Goal: Information Seeking & Learning: Learn about a topic

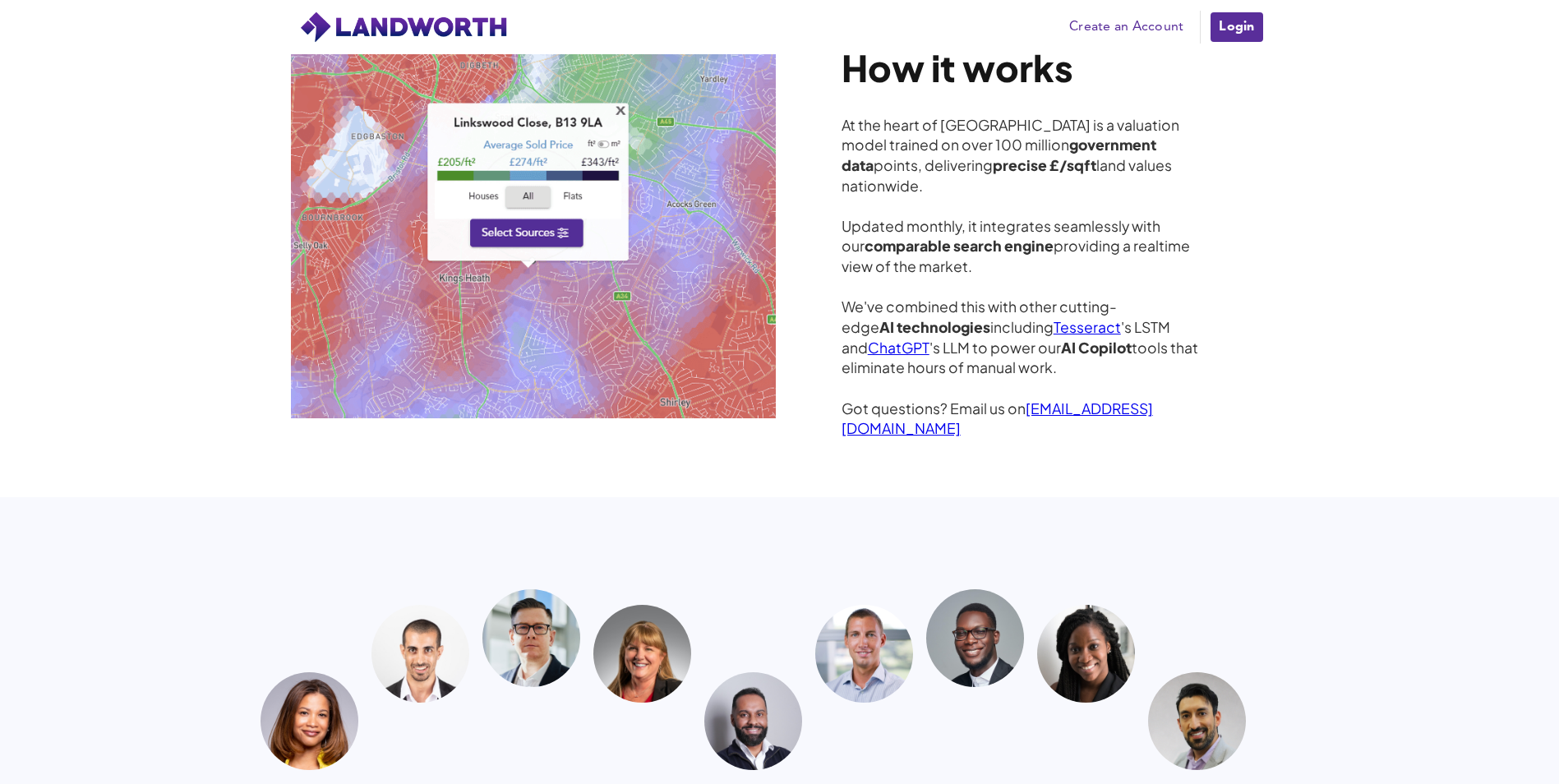
scroll to position [4331, 0]
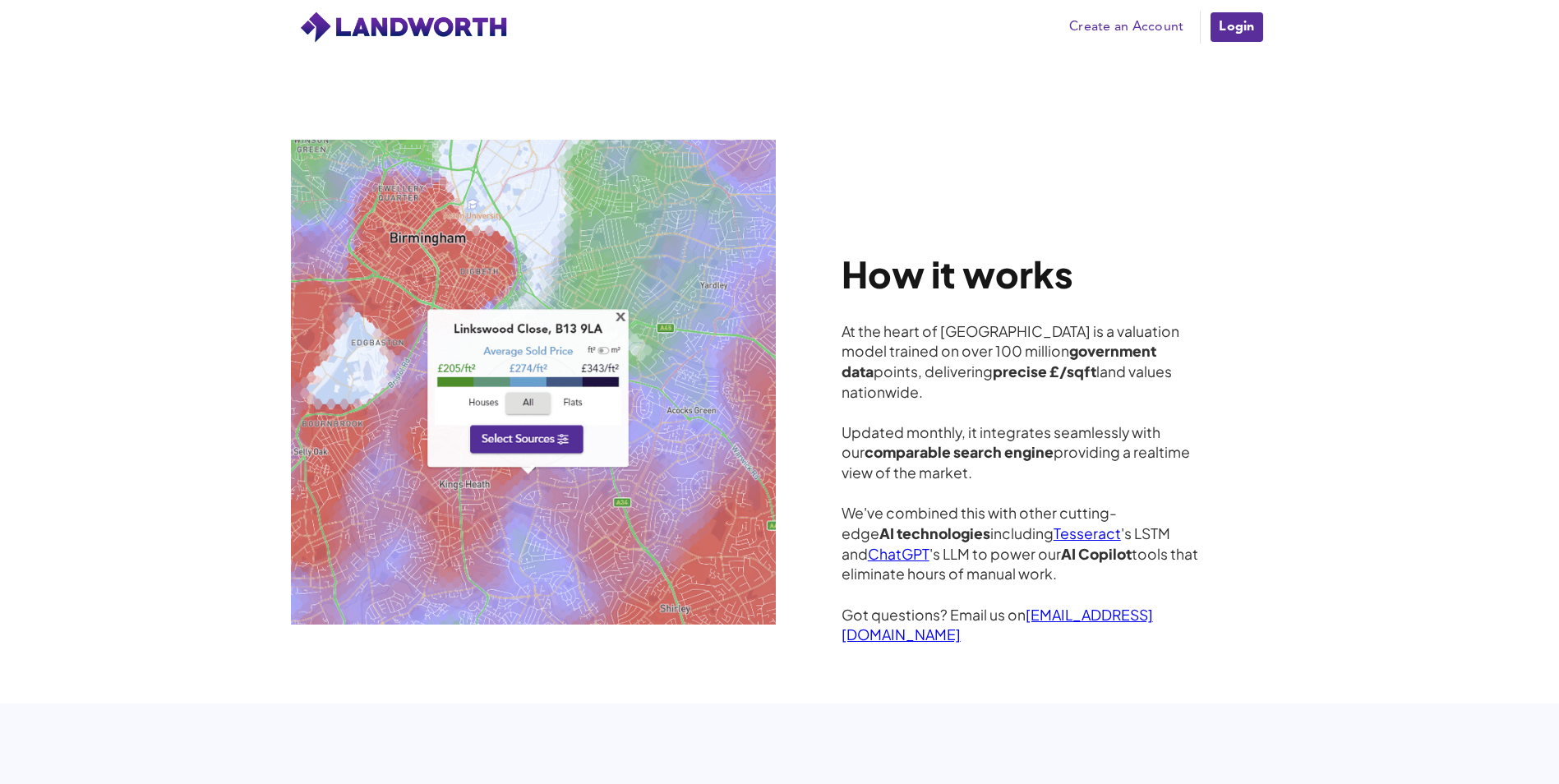
click at [549, 423] on img at bounding box center [534, 382] width 485 height 485
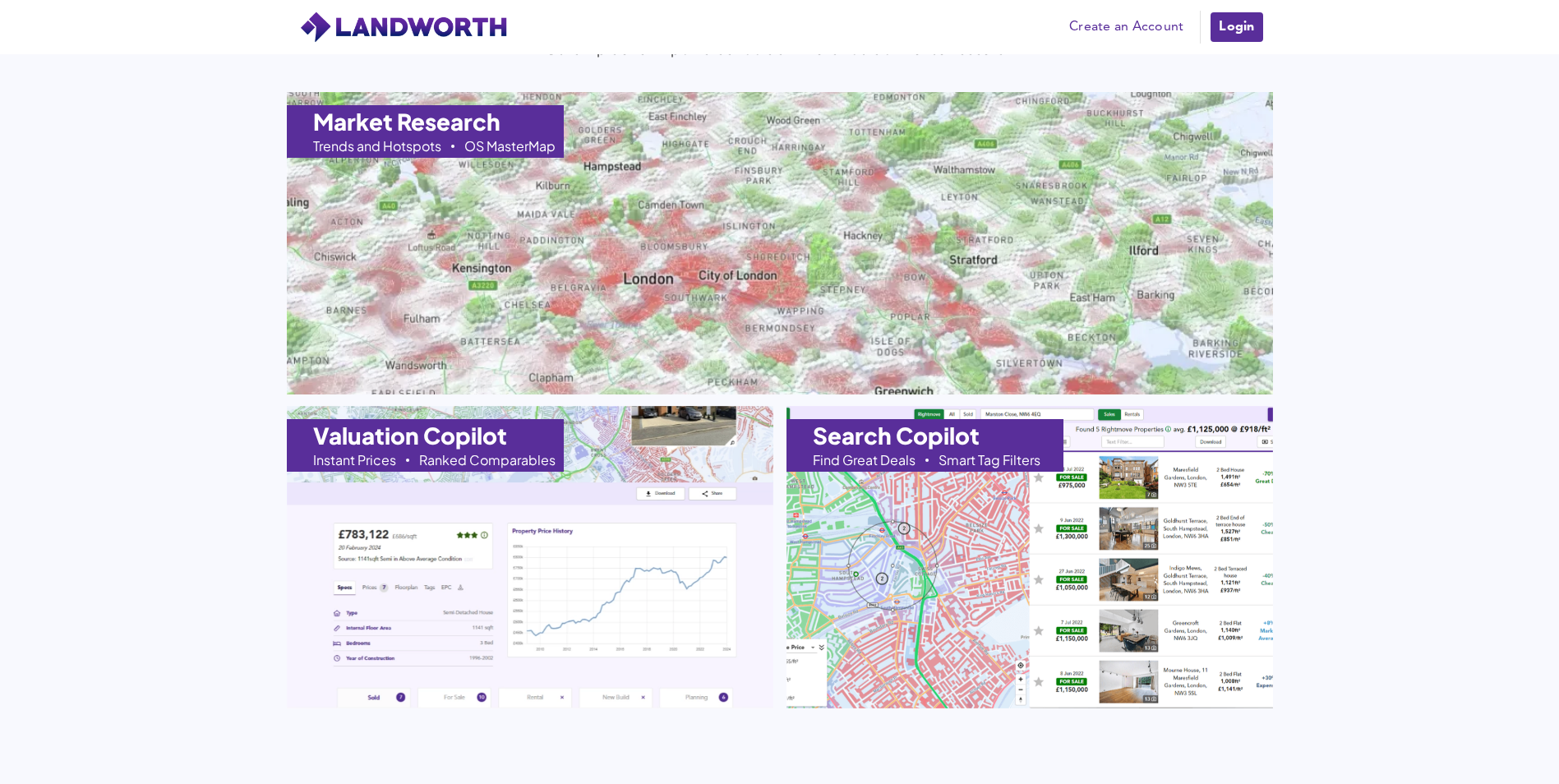
scroll to position [1619, 0]
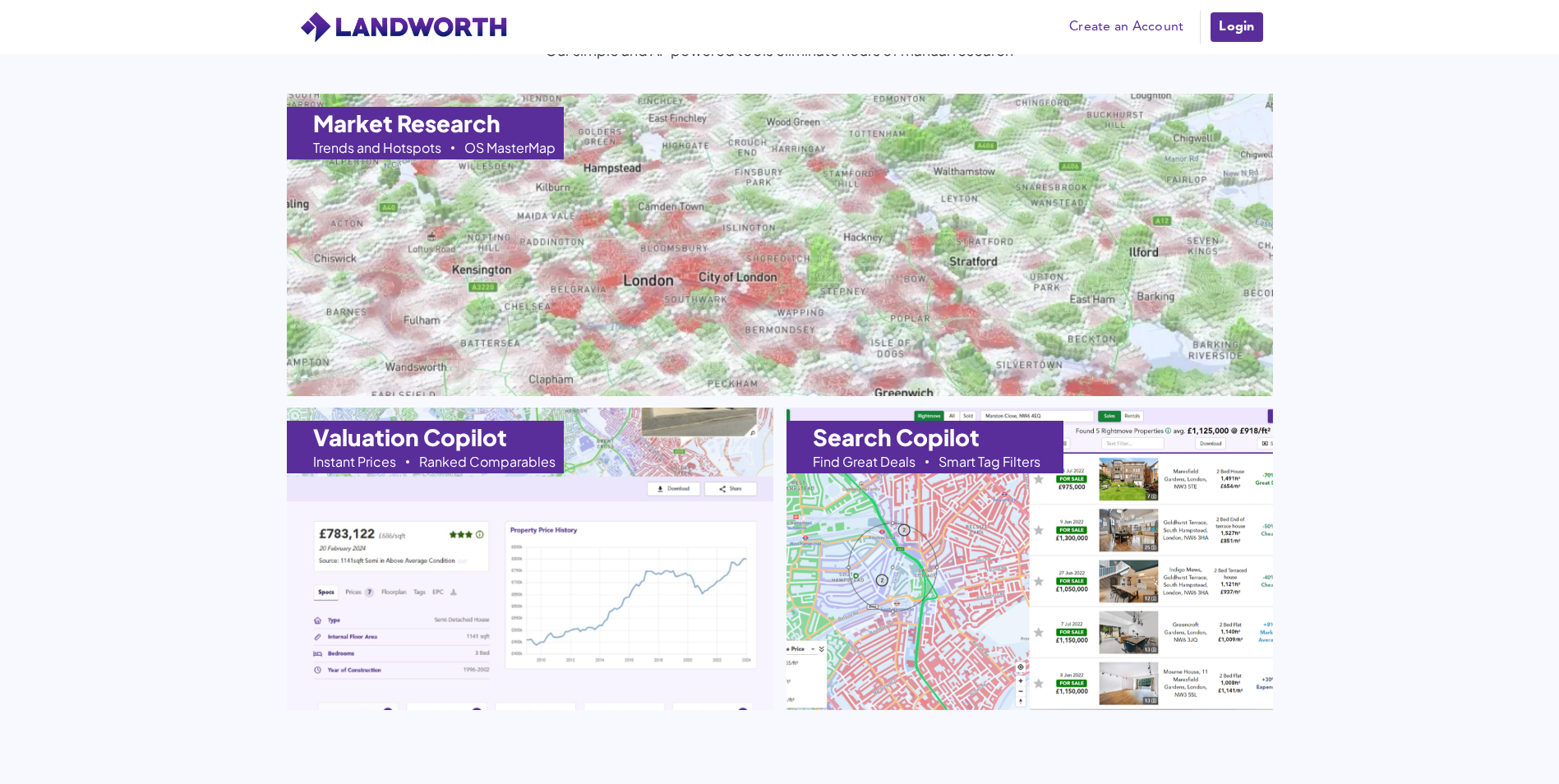
click at [605, 501] on img at bounding box center [530, 558] width 536 height 333
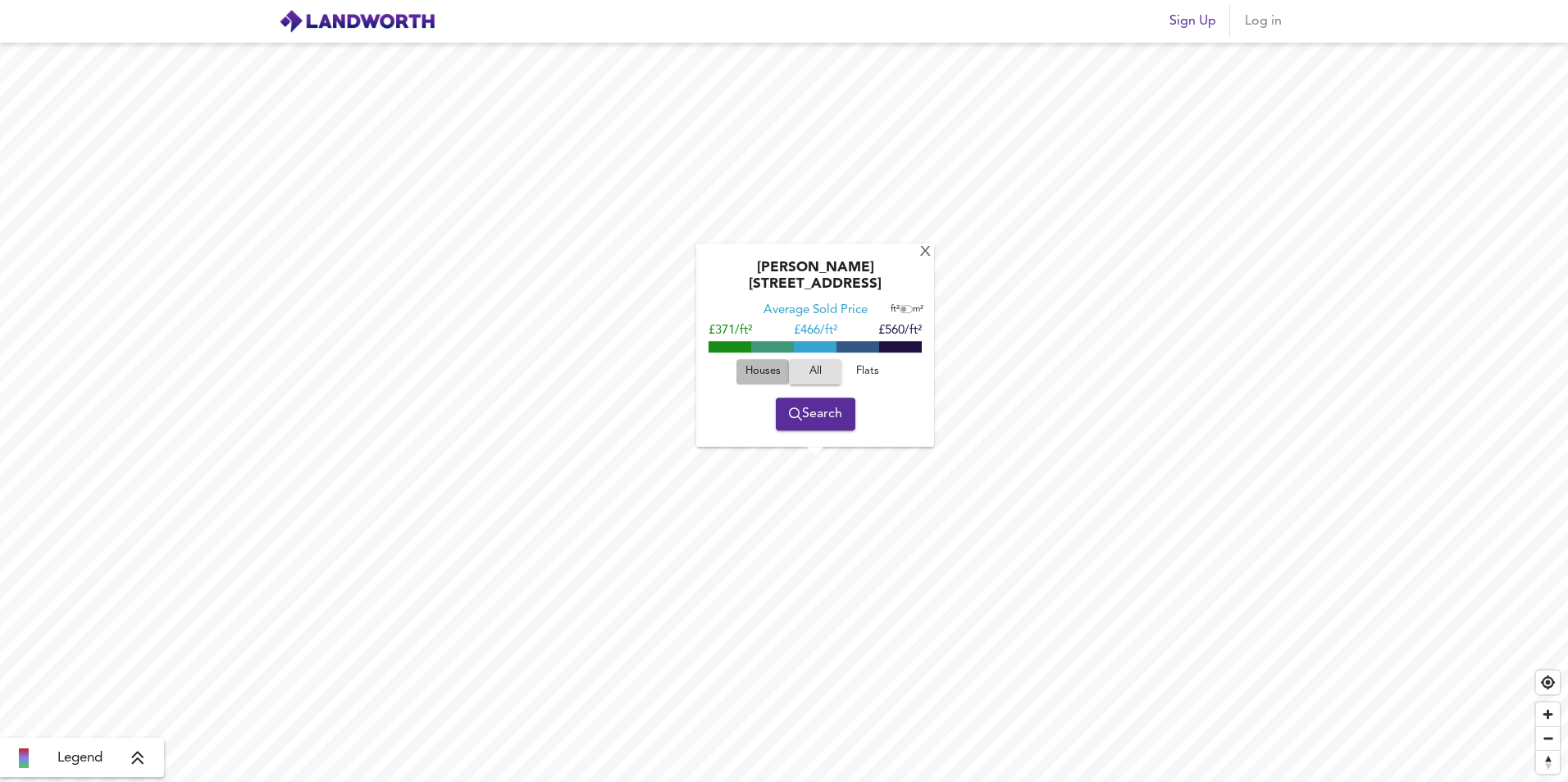
click at [760, 368] on span "Houses" at bounding box center [762, 372] width 44 height 19
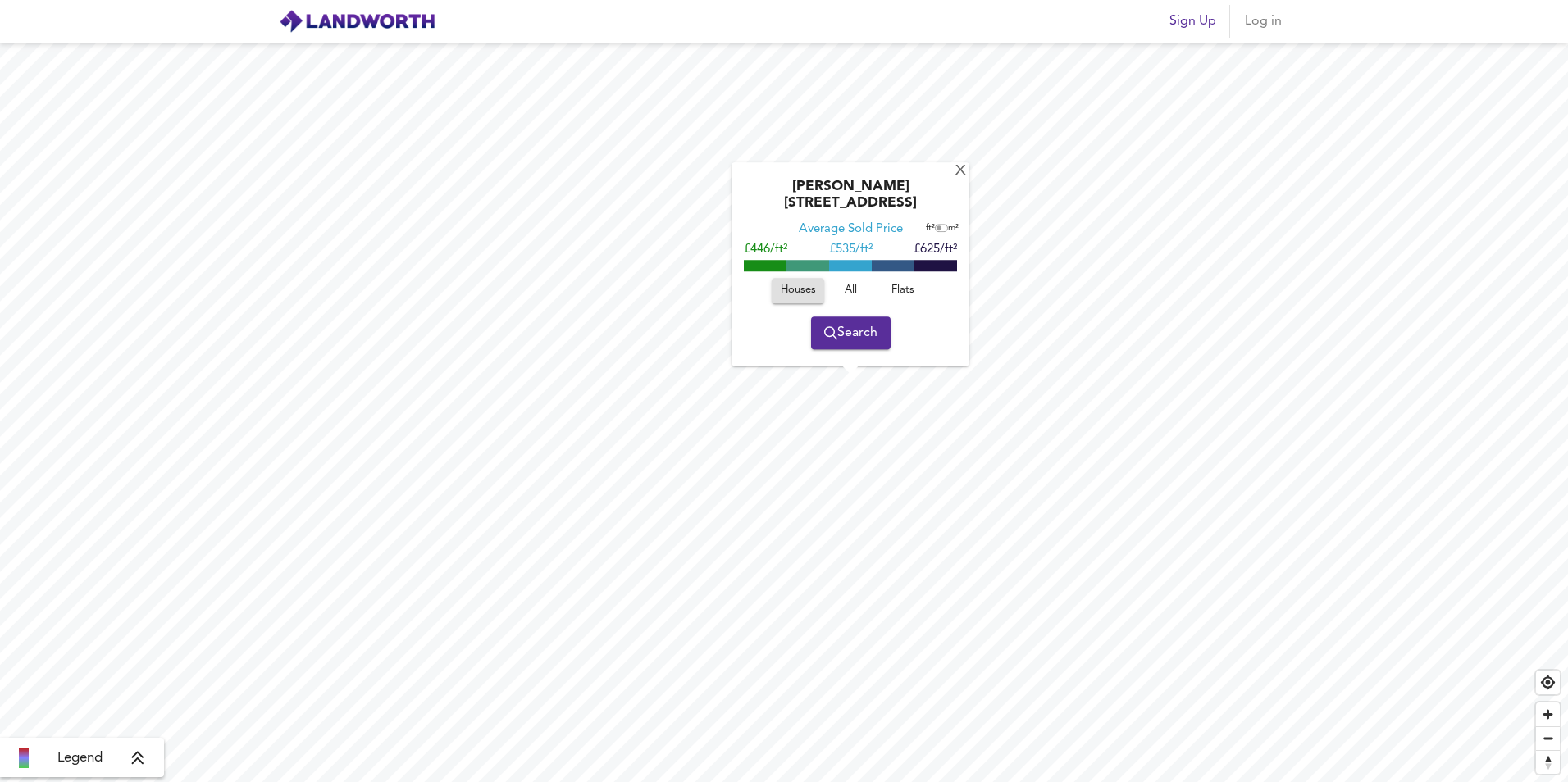
click at [127, 760] on div "Legend" at bounding box center [82, 758] width 154 height 20
click at [958, 180] on div "X" at bounding box center [960, 172] width 14 height 16
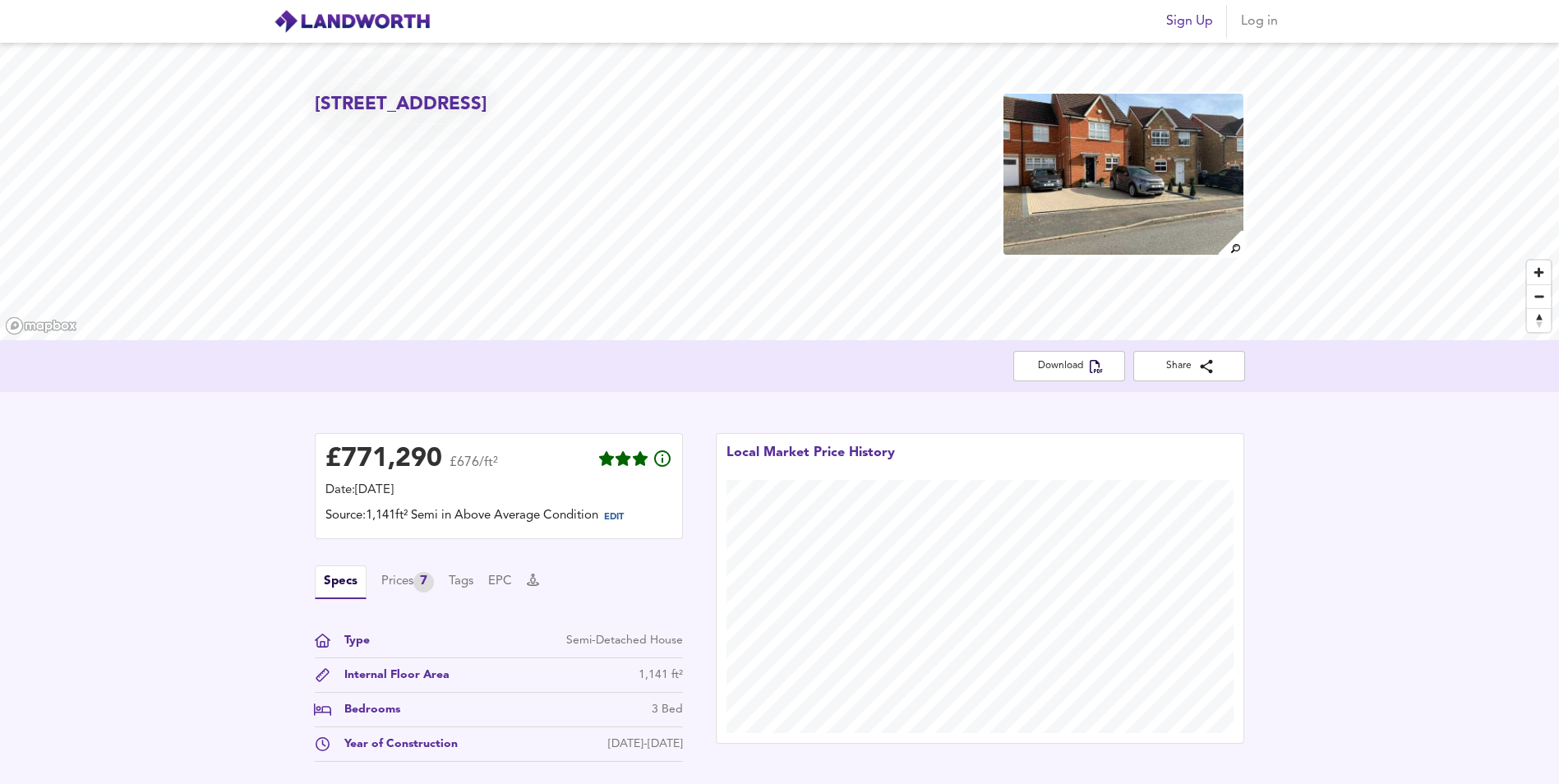
click at [745, 347] on div "41 Colenso Drive, London, Barnet, NW7 2EA Download Share £ 771,290 £676/ft² Dat…" at bounding box center [779, 426] width 1559 height 768
click at [1240, 253] on img at bounding box center [1231, 243] width 29 height 29
